Goal: Communication & Community: Answer question/provide support

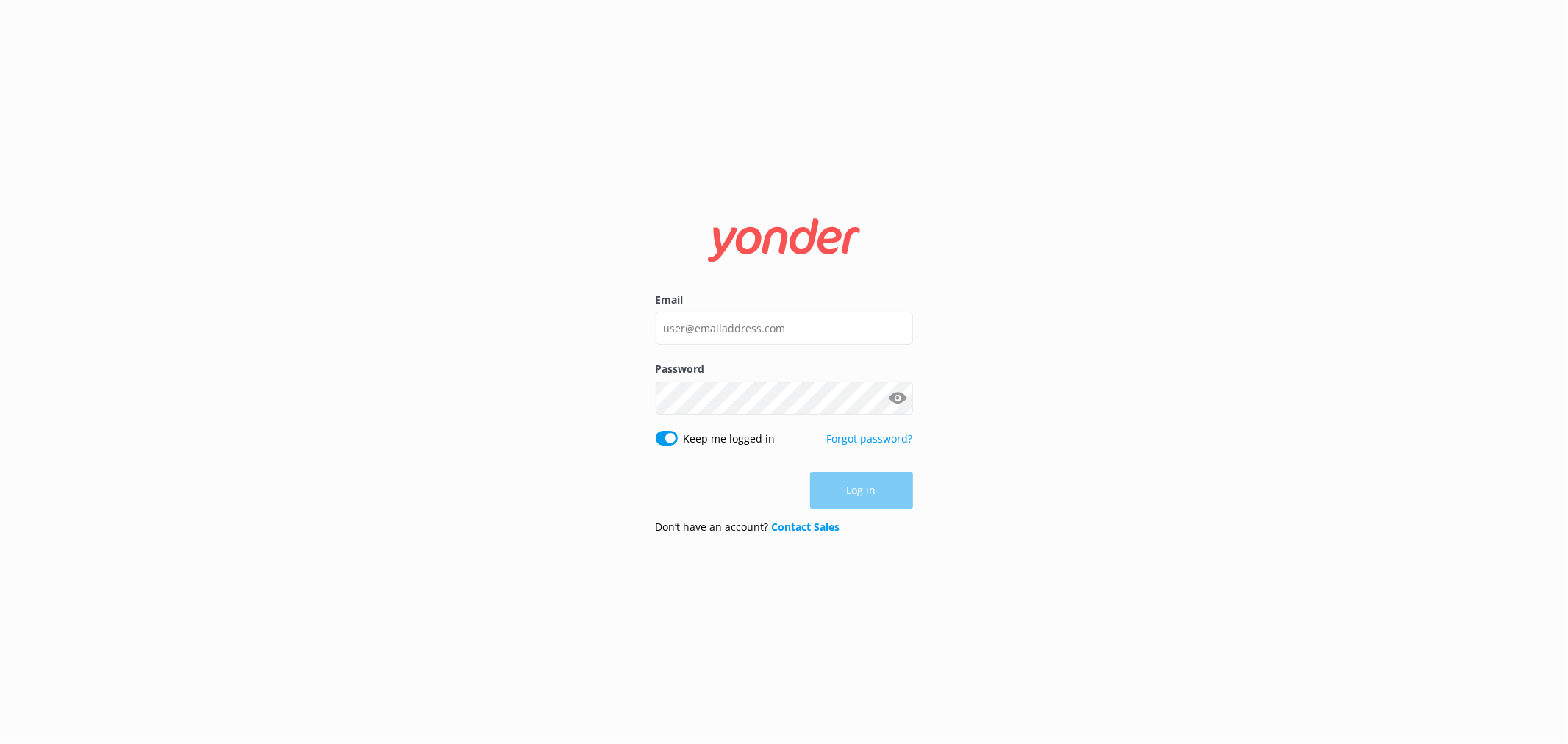
type input "[EMAIL_ADDRESS][DOMAIN_NAME]"
click at [884, 488] on button "Log in" at bounding box center [861, 491] width 103 height 37
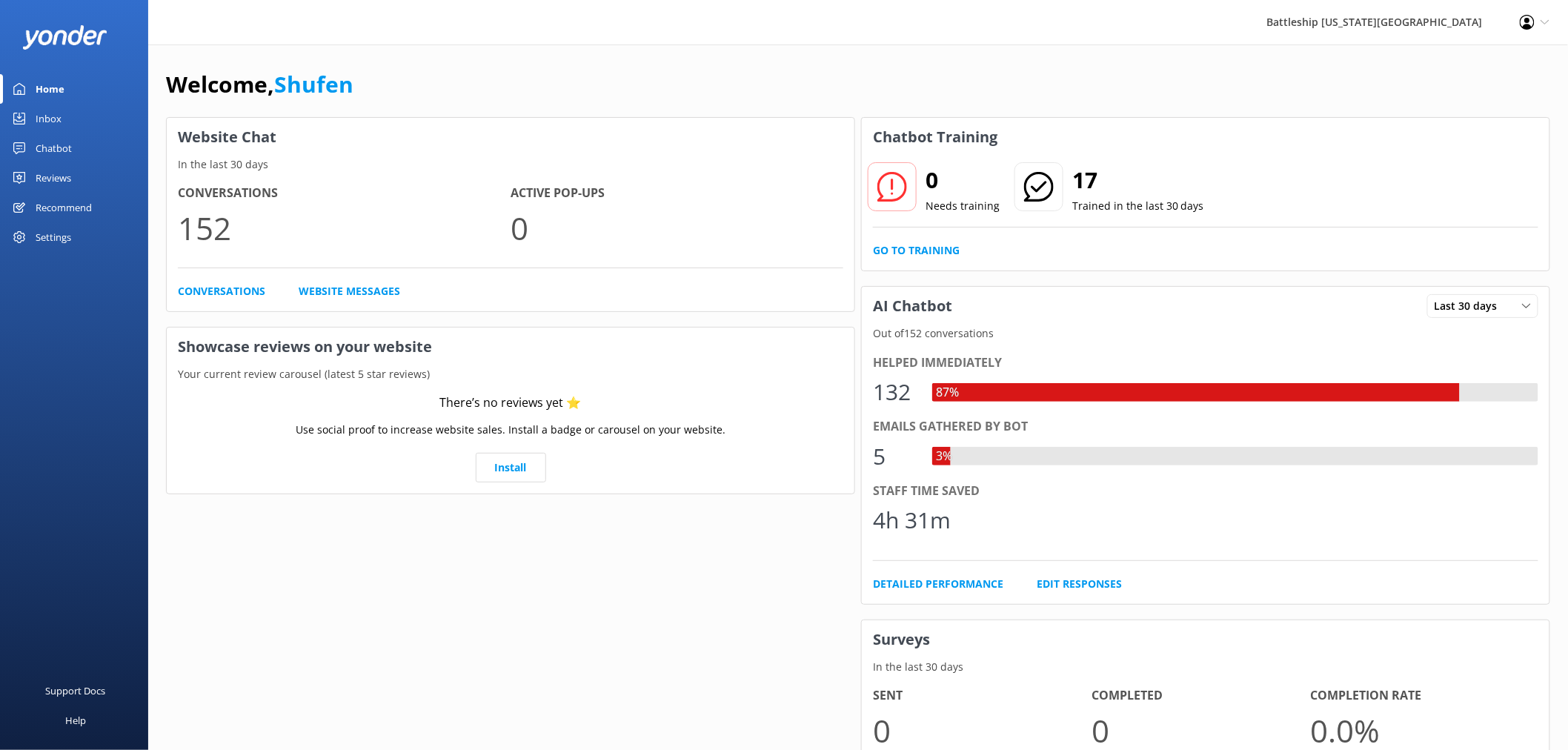
click at [56, 123] on div "Inbox" at bounding box center [49, 118] width 26 height 29
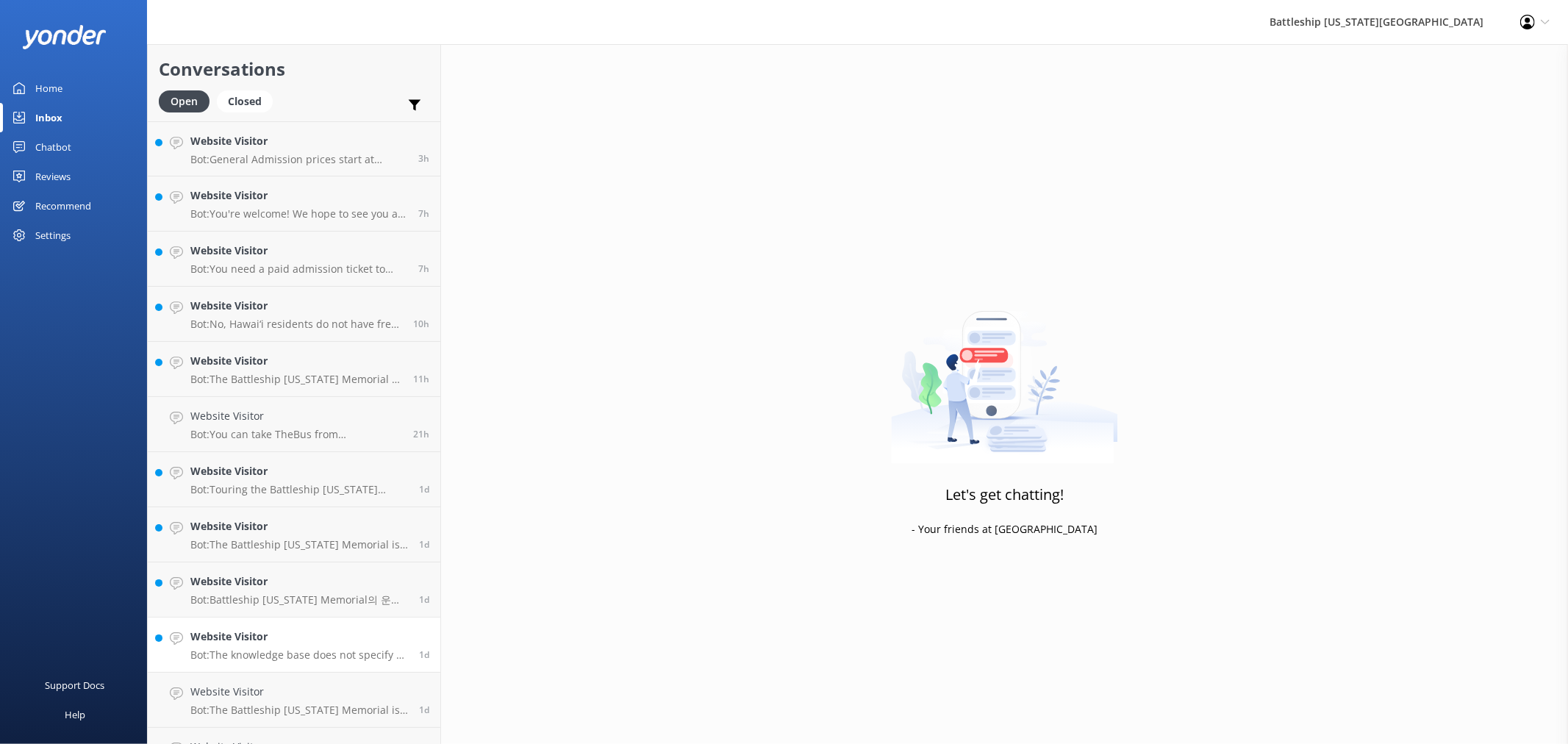
click at [306, 649] on p "Bot: The knowledge base does not specify a dual membership specifically for vet…" at bounding box center [299, 655] width 217 height 13
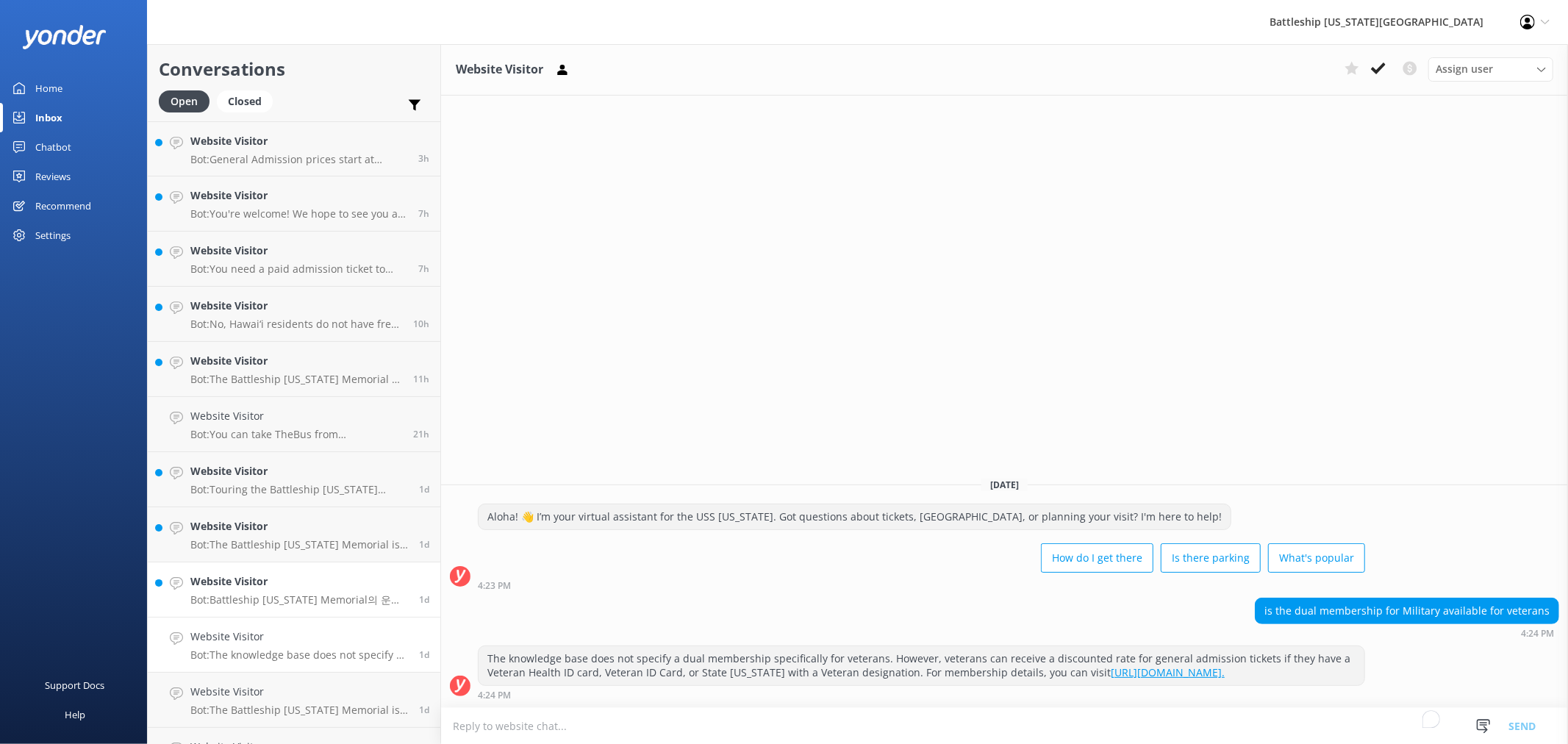
click at [312, 577] on h4 "Website Visitor" at bounding box center [299, 581] width 217 height 16
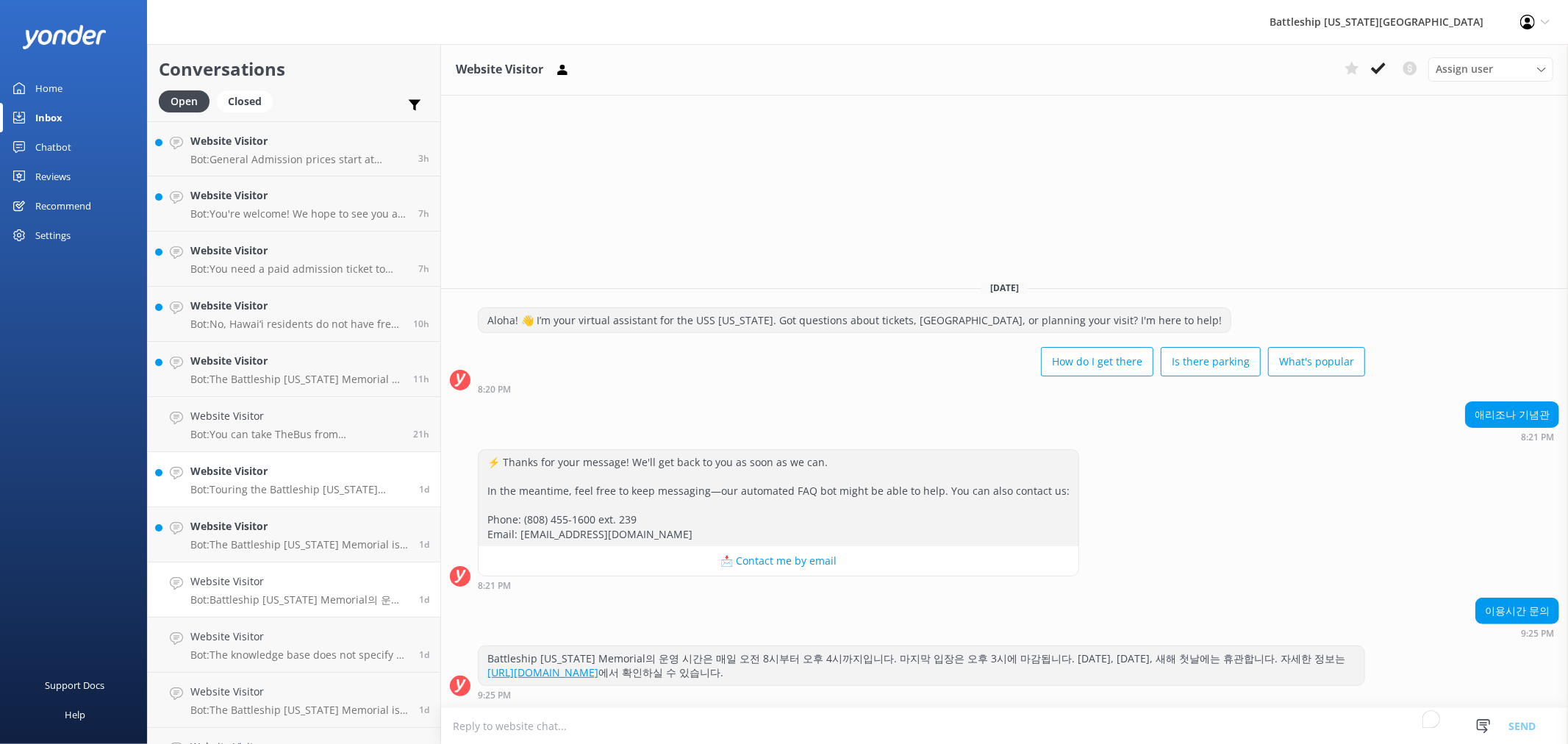
click at [335, 480] on div "Website Visitor Bot: Touring the Battleship [US_STATE] Memorial typically takes…" at bounding box center [299, 479] width 217 height 32
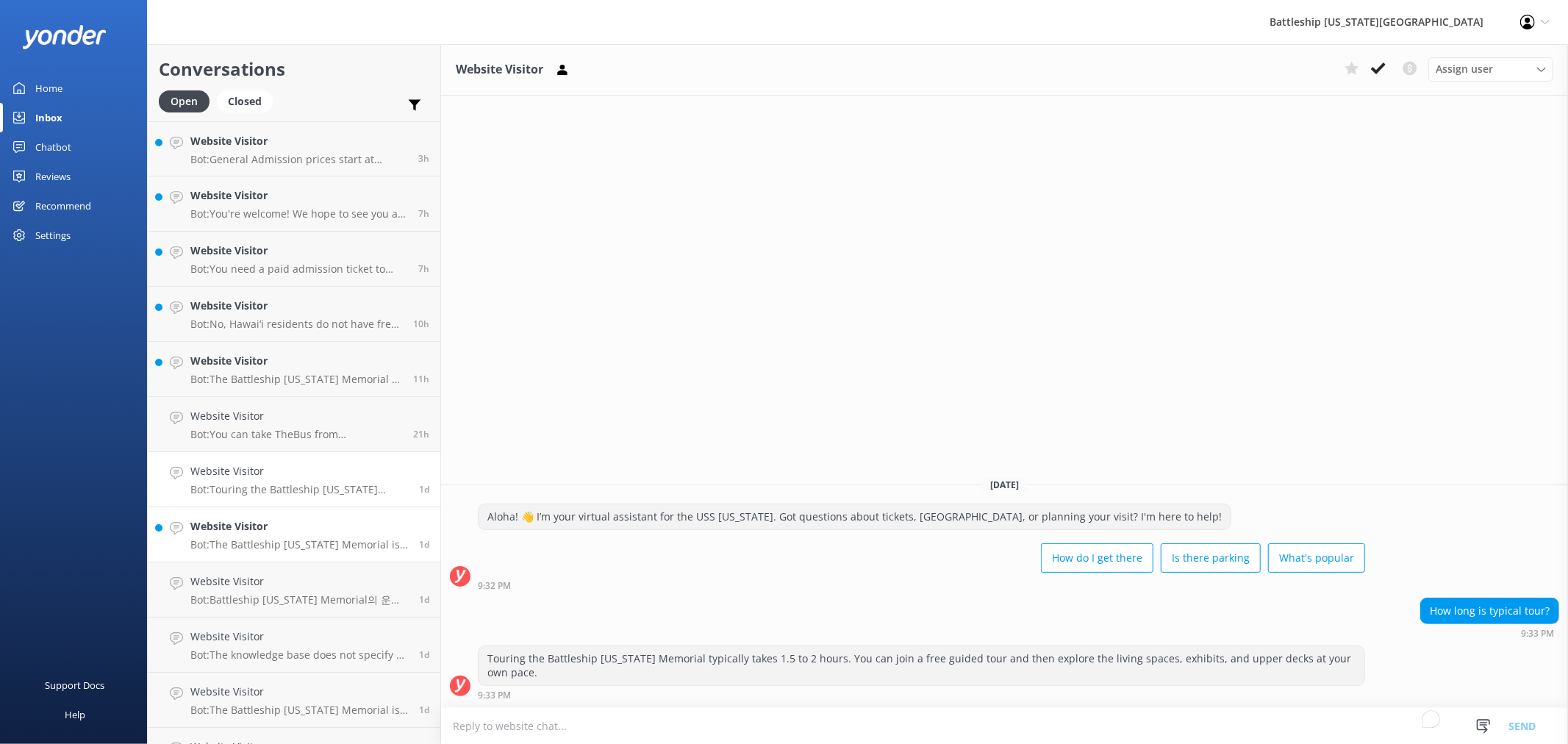
click at [290, 531] on h4 "Website Visitor" at bounding box center [299, 526] width 217 height 16
click at [296, 590] on div "Website Visitor Bot: Battleship [US_STATE] Memorial의 운영 시간은 매일 오전 8시부터 오후 4시까지입…" at bounding box center [299, 590] width 217 height 32
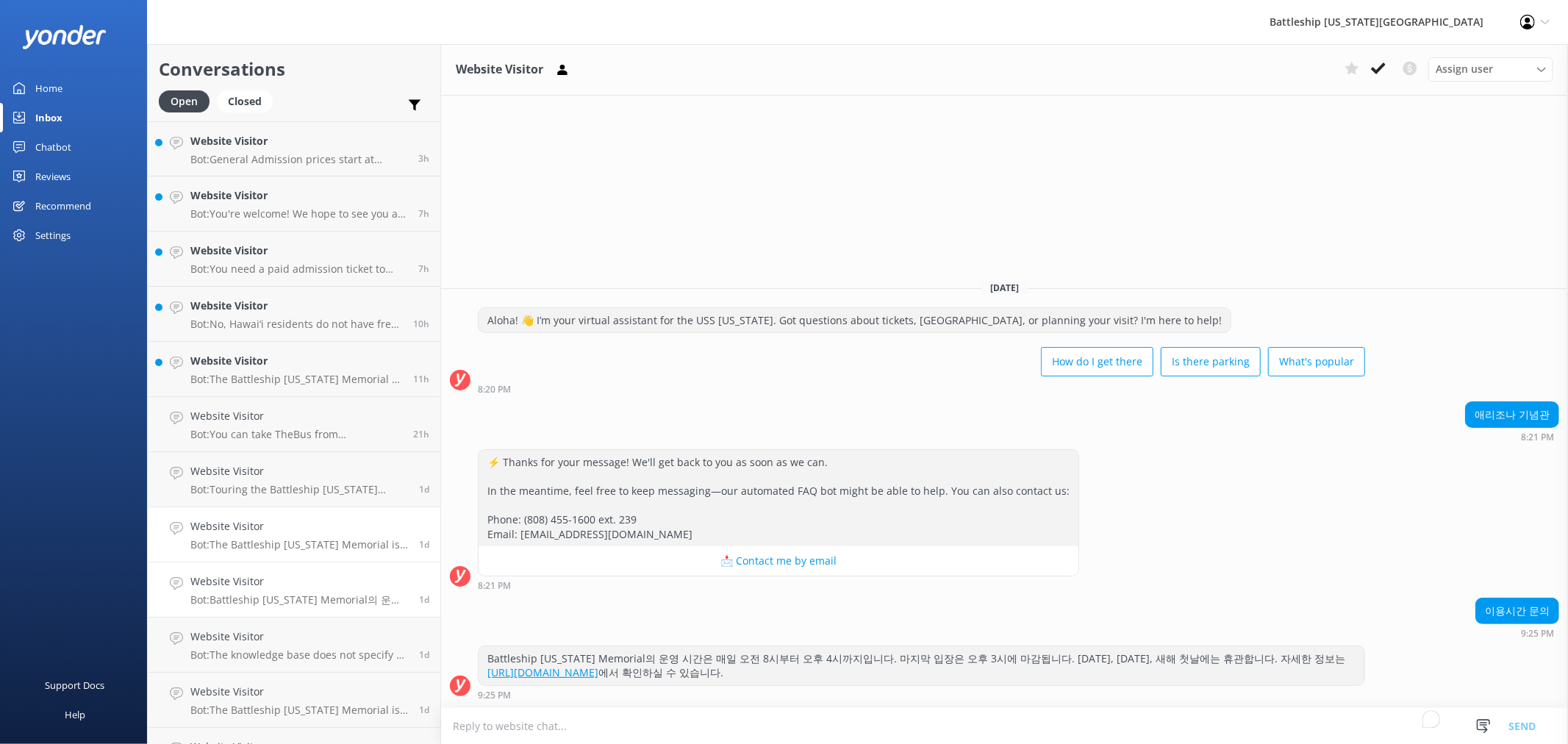
click at [312, 531] on h4 "Website Visitor" at bounding box center [299, 526] width 217 height 16
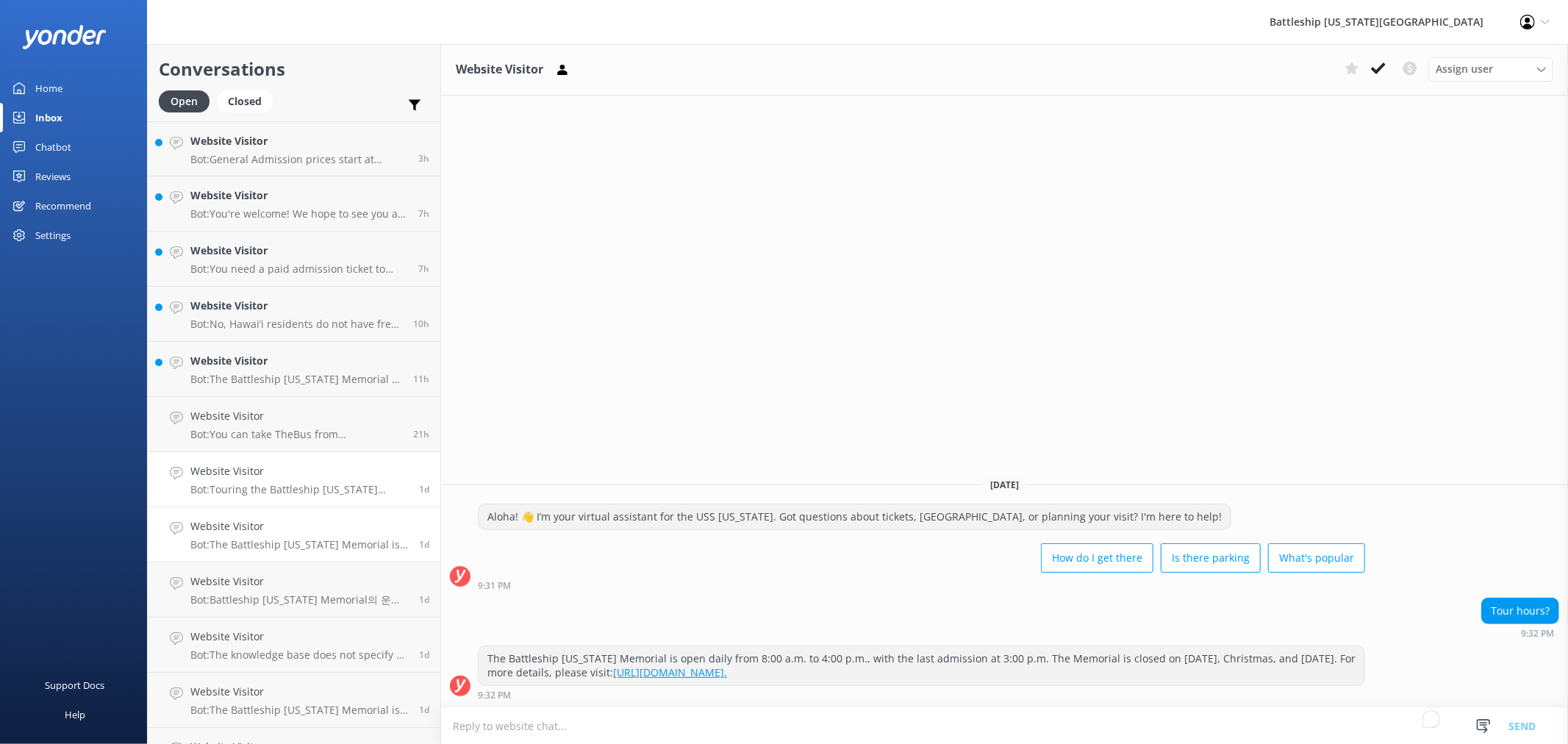
click at [310, 478] on h4 "Website Visitor" at bounding box center [299, 471] width 217 height 16
click at [322, 420] on h4 "Website Visitor" at bounding box center [296, 416] width 212 height 16
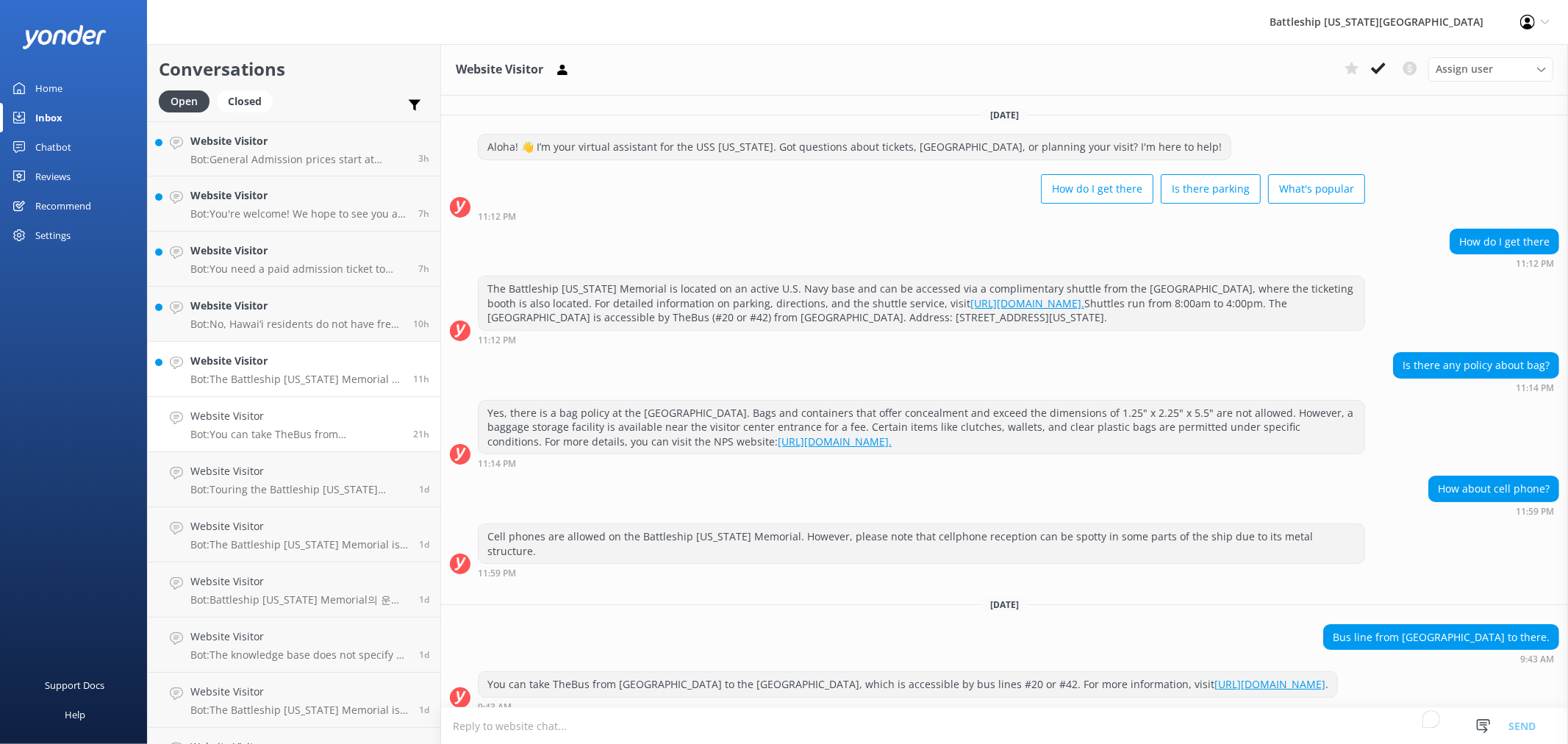
click at [321, 359] on h4 "Website Visitor" at bounding box center [296, 361] width 212 height 16
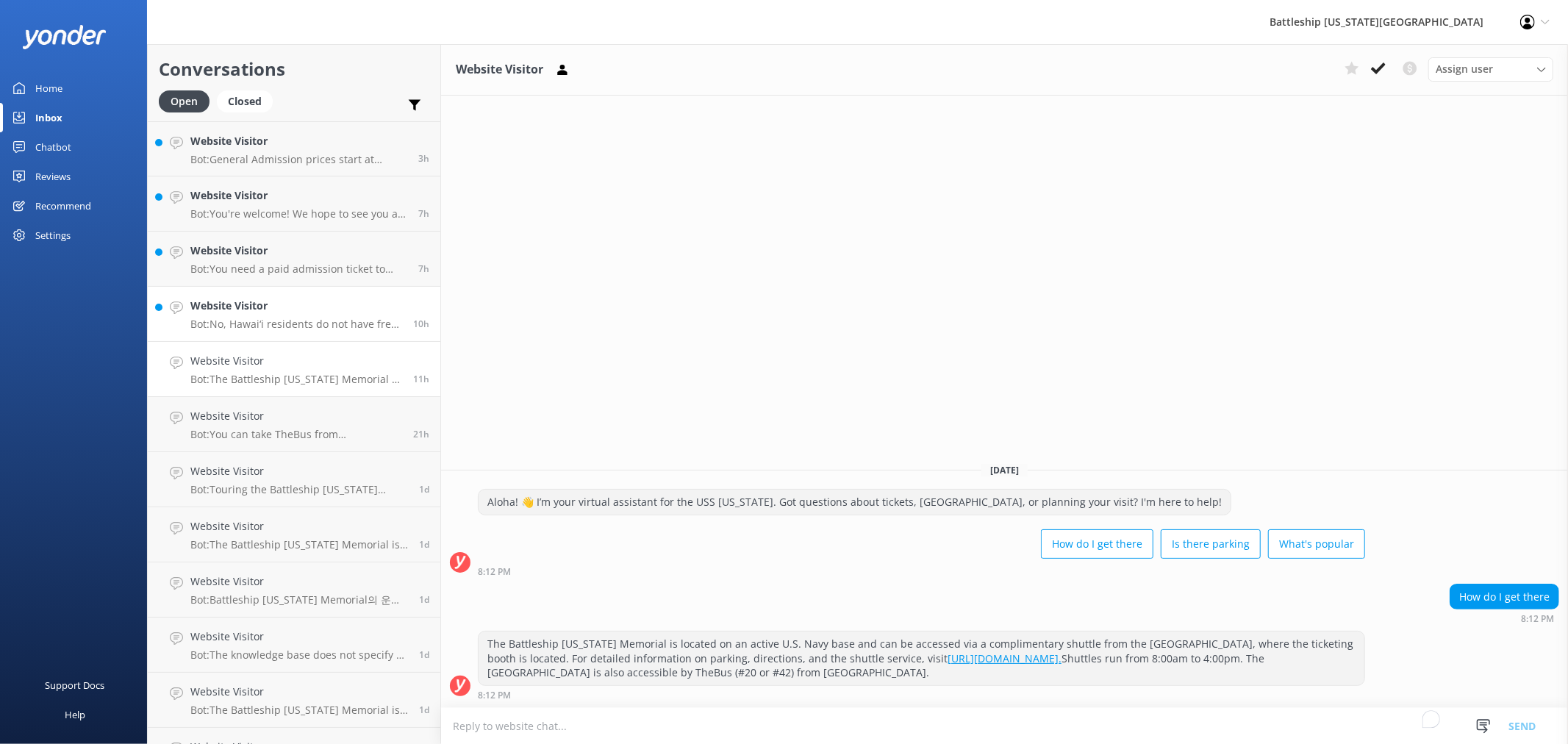
click at [337, 296] on link "Website Visitor Bot: No, Hawai‘i residents do not have free admission, but they…" at bounding box center [294, 315] width 292 height 55
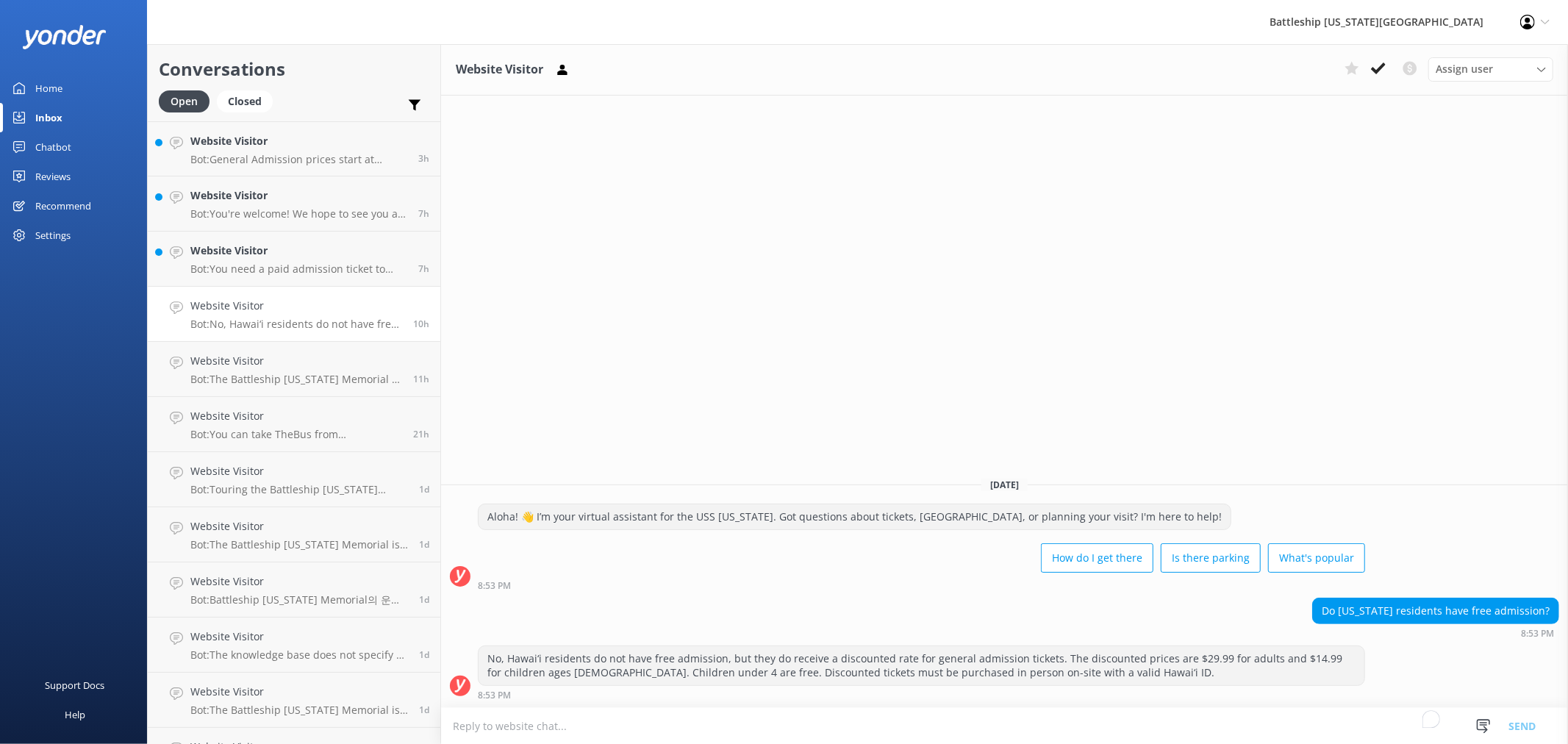
click at [337, 296] on link "Website Visitor Bot: No, Hawai‘i residents do not have free admission, but they…" at bounding box center [294, 315] width 292 height 55
click at [336, 269] on p "Bot: You need a paid admission ticket to board and tour the Battleship [US_STAT…" at bounding box center [299, 269] width 217 height 13
click at [326, 204] on div "Website Visitor Bot: You're welcome! We hope to see you at [GEOGRAPHIC_DATA][US…" at bounding box center [299, 203] width 217 height 32
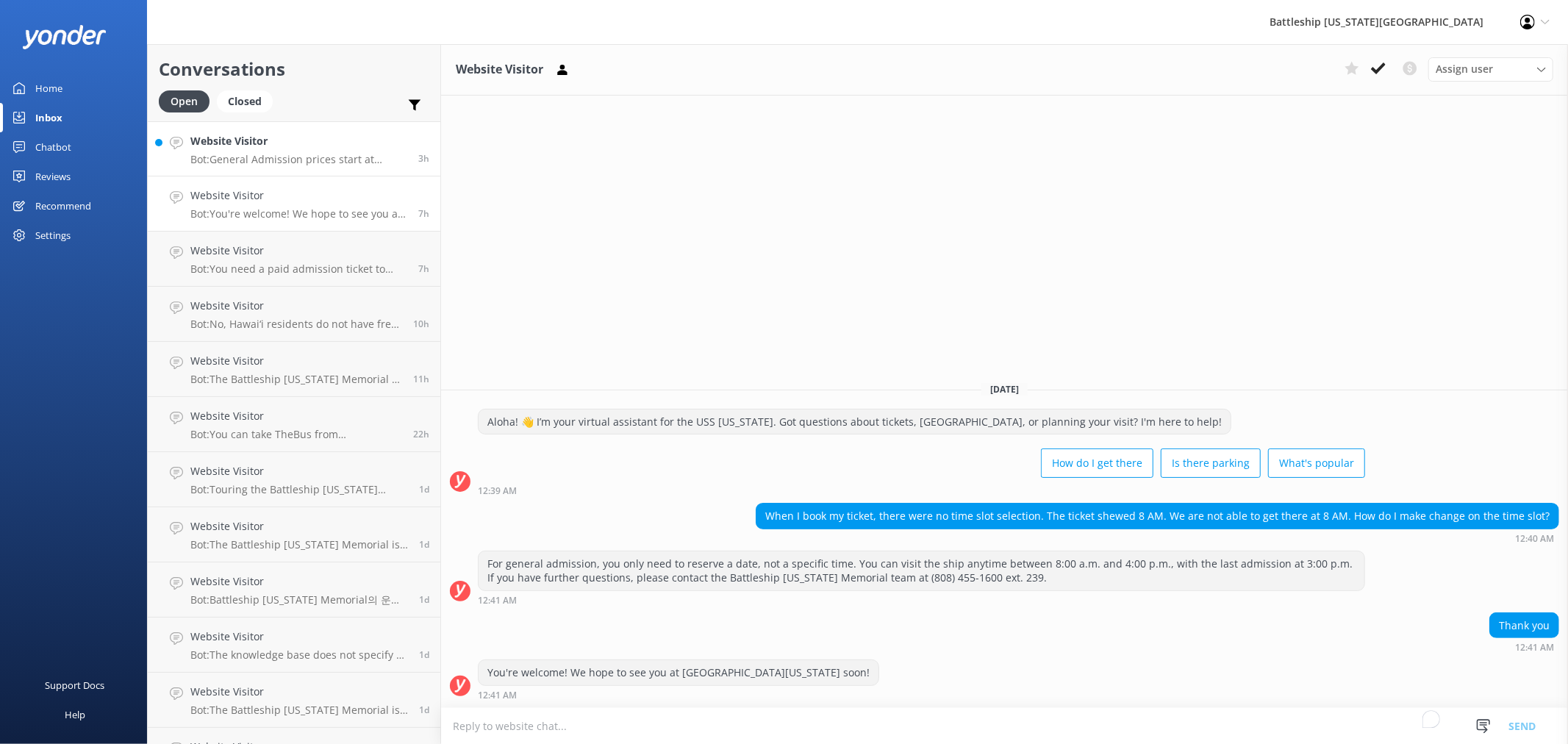
click at [331, 147] on h4 "Website Visitor" at bounding box center [299, 141] width 217 height 16
